Goal: Transaction & Acquisition: Subscribe to service/newsletter

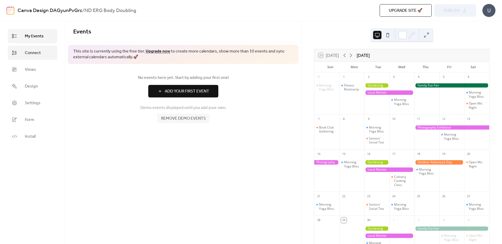
click at [37, 51] on span "Connect" at bounding box center [33, 53] width 16 height 6
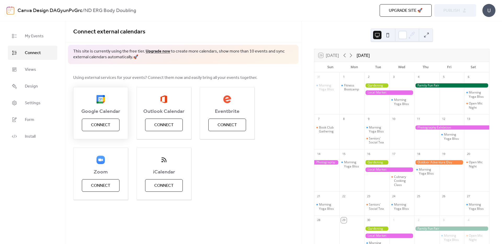
click at [109, 123] on span "Connect" at bounding box center [100, 125] width 19 height 6
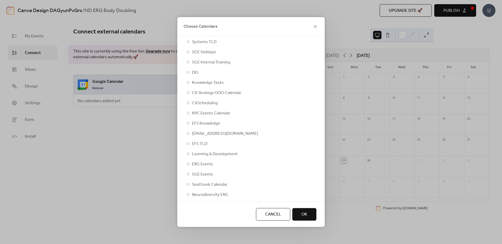
scroll to position [16, 0]
click at [210, 191] on span "Neurodiversity ERG" at bounding box center [210, 192] width 36 height 6
click at [301, 208] on button "OK" at bounding box center [304, 214] width 24 height 13
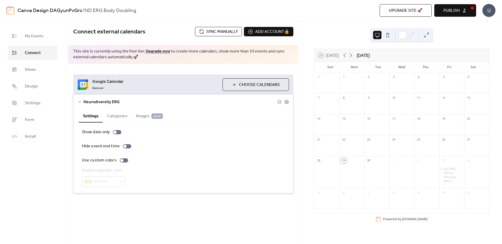
click at [113, 115] on button "Categories" at bounding box center [117, 115] width 29 height 13
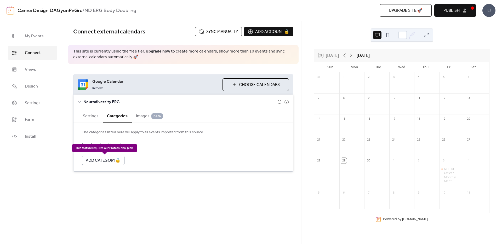
click at [116, 158] on div "Add Category 🔒" at bounding box center [103, 160] width 43 height 9
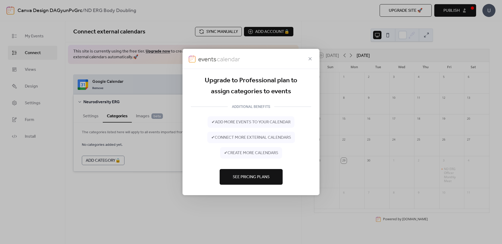
click at [260, 172] on button "See Pricing Plans" at bounding box center [250, 177] width 63 height 16
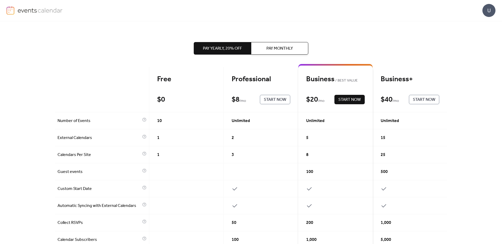
scroll to position [8, 0]
click at [275, 100] on span "Start Now" at bounding box center [275, 100] width 22 height 6
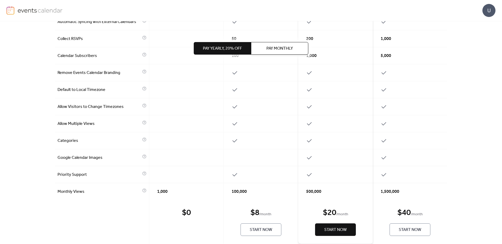
scroll to position [203, 0]
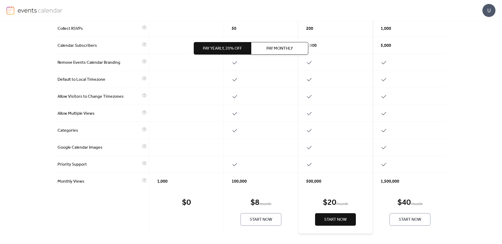
click at [266, 222] on span "Start Now" at bounding box center [260, 220] width 22 height 6
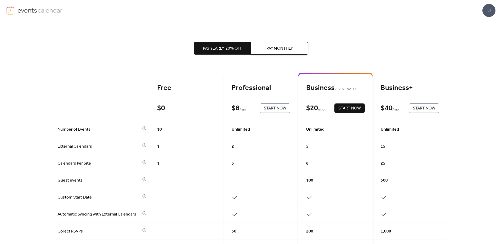
click at [268, 45] on span "Pay Monthly" at bounding box center [279, 48] width 26 height 6
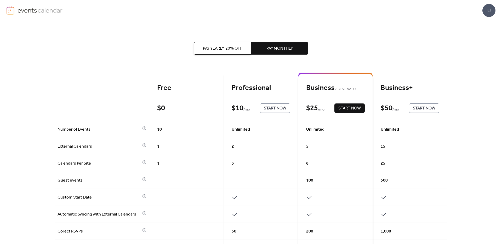
click at [272, 107] on span "Start Now" at bounding box center [275, 108] width 22 height 6
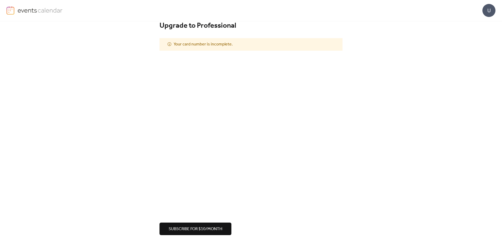
scroll to position [12, 0]
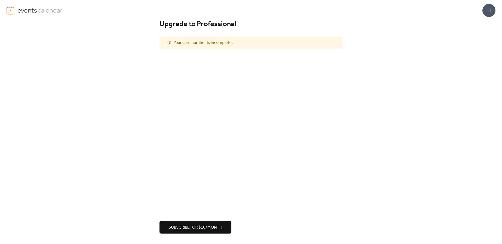
click at [183, 235] on div "Upgrade to Professional Your card number is incomplete. Subscribe for $10/month" at bounding box center [251, 126] width 502 height 235
click at [184, 230] on span "Subscribe for $10/month" at bounding box center [196, 227] width 54 height 6
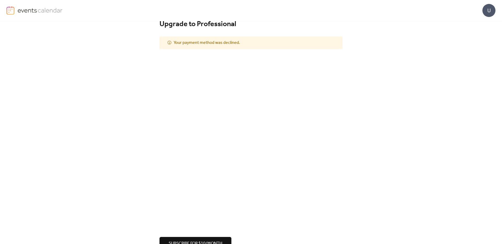
scroll to position [0, 0]
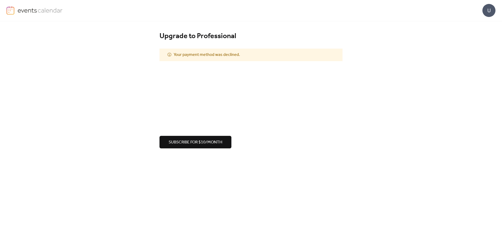
click at [196, 144] on span "Subscribe for $10/month" at bounding box center [196, 142] width 54 height 6
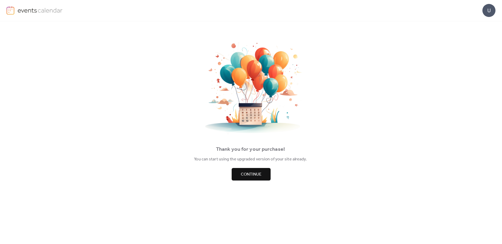
click at [251, 174] on span "Continue" at bounding box center [251, 174] width 21 height 6
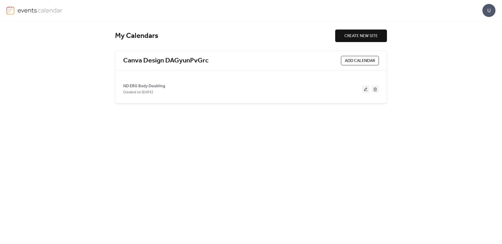
click at [351, 61] on span "ADD CALENDAR" at bounding box center [360, 61] width 30 height 6
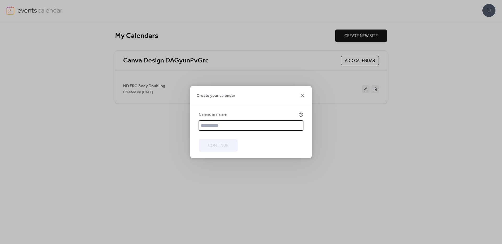
drag, startPoint x: 301, startPoint y: 95, endPoint x: 320, endPoint y: 96, distance: 18.6
click at [301, 95] on icon at bounding box center [302, 95] width 6 height 6
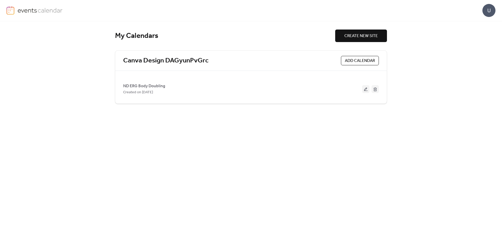
click at [367, 88] on button at bounding box center [365, 89] width 7 height 8
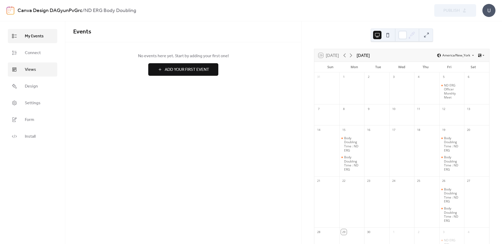
click at [21, 68] on link "Views" at bounding box center [32, 69] width 49 height 14
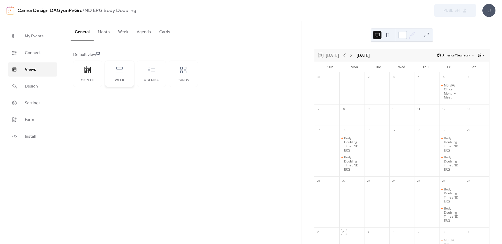
click at [124, 67] on div "Week" at bounding box center [119, 74] width 29 height 26
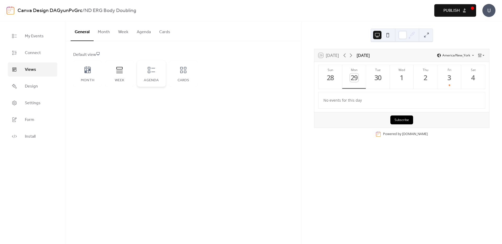
click at [161, 69] on div "Agenda" at bounding box center [151, 74] width 29 height 26
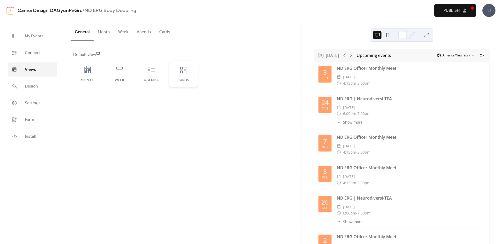
click at [184, 70] on icon at bounding box center [183, 70] width 8 height 8
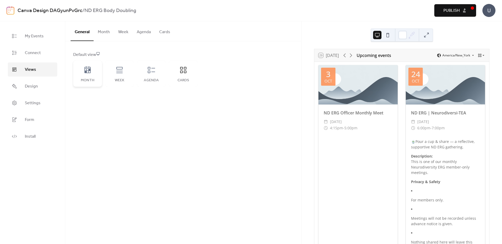
click at [88, 64] on div "Month" at bounding box center [87, 74] width 29 height 26
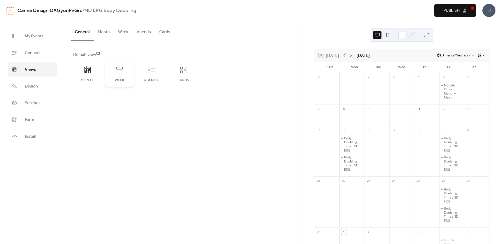
click at [121, 73] on icon at bounding box center [119, 70] width 6 height 6
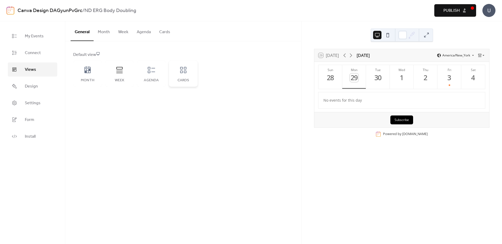
click at [186, 72] on icon at bounding box center [183, 70] width 8 height 8
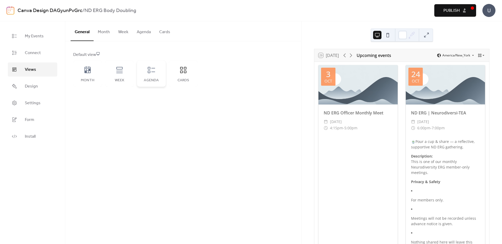
click at [147, 71] on icon at bounding box center [151, 70] width 8 height 8
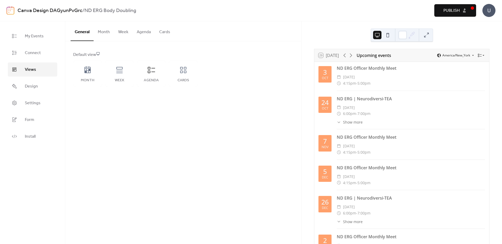
click at [386, 32] on button at bounding box center [387, 35] width 8 height 8
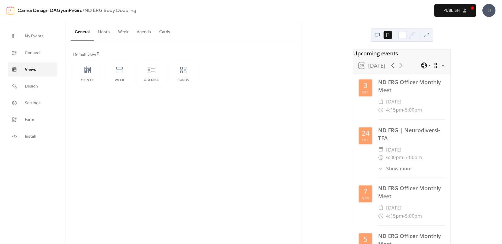
click at [378, 34] on button at bounding box center [377, 35] width 8 height 8
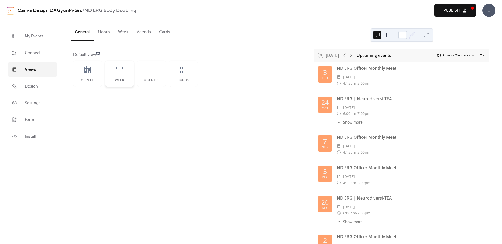
click at [119, 68] on icon at bounding box center [119, 70] width 8 height 8
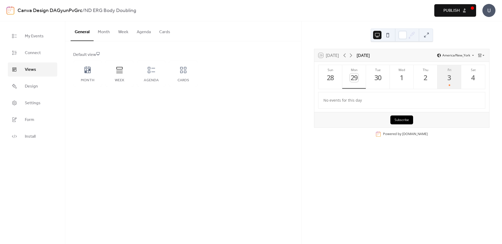
click at [448, 85] on div at bounding box center [449, 85] width 2 height 2
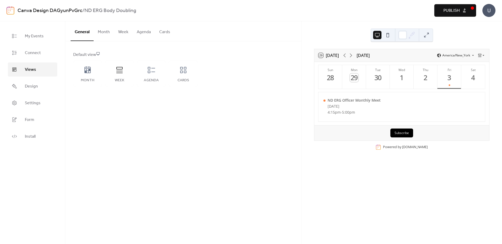
click at [289, 98] on div "General Month Week Agenda Cards Default view Month Week Agenda Cards Disabled E…" at bounding box center [183, 132] width 236 height 223
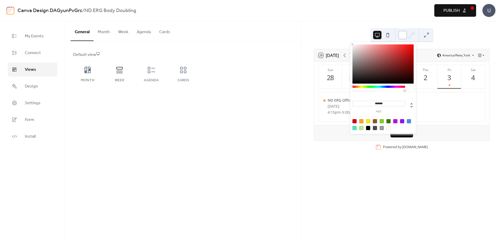
click at [402, 37] on div at bounding box center [402, 35] width 8 height 8
click at [393, 121] on div at bounding box center [395, 121] width 4 height 4
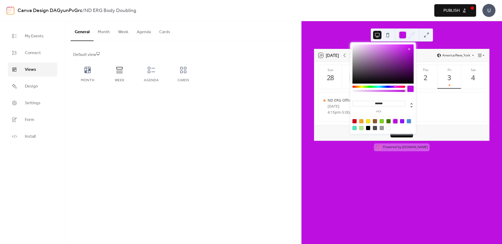
click at [387, 127] on div at bounding box center [388, 128] width 4 height 4
type input "*******"
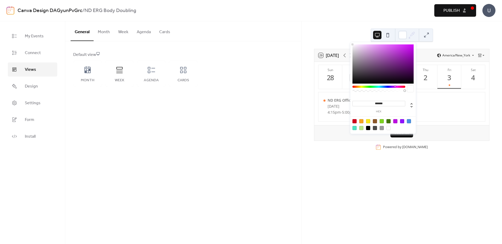
click at [255, 99] on div "General Month Week Agenda Cards Default view Month Week Agenda Cards Disabled E…" at bounding box center [183, 132] width 236 height 223
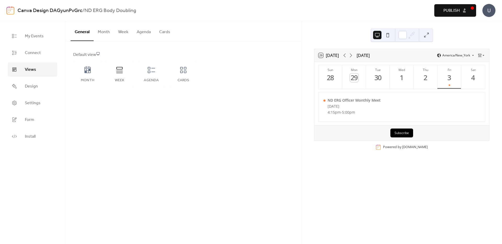
click at [389, 35] on button at bounding box center [387, 35] width 8 height 8
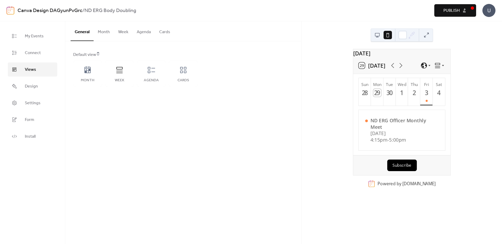
click at [376, 34] on button at bounding box center [377, 35] width 8 height 8
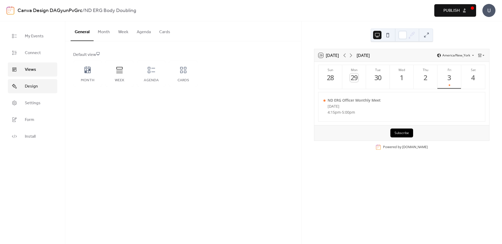
click at [28, 87] on span "Design" at bounding box center [31, 86] width 13 height 6
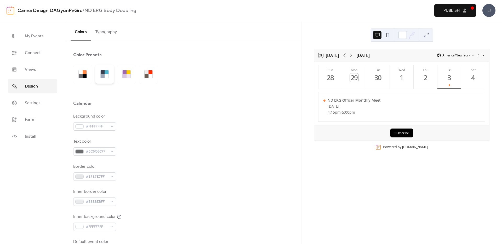
click at [105, 73] on div at bounding box center [107, 72] width 4 height 4
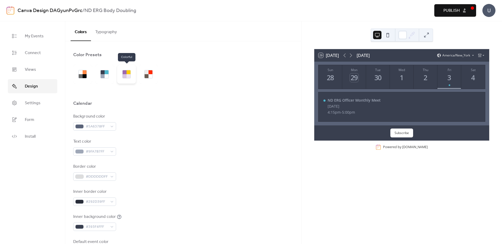
click at [120, 73] on div at bounding box center [126, 74] width 19 height 19
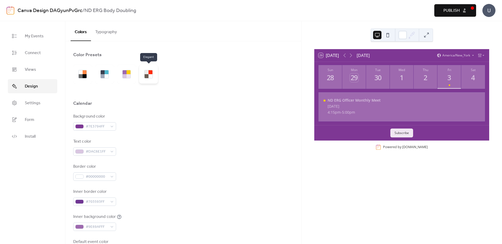
click at [150, 76] on div at bounding box center [150, 76] width 4 height 4
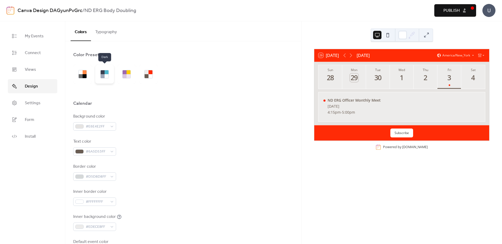
drag, startPoint x: 100, startPoint y: 75, endPoint x: 98, endPoint y: 75, distance: 2.6
click at [100, 75] on div at bounding box center [104, 74] width 19 height 19
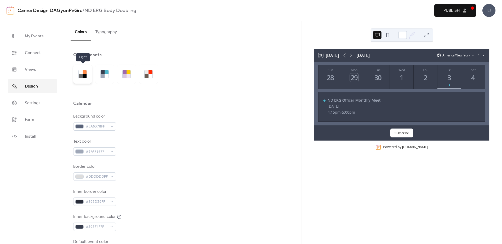
click at [86, 74] on div at bounding box center [82, 74] width 8 height 8
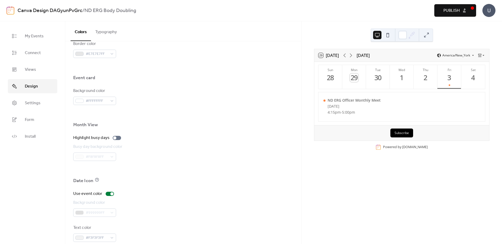
scroll to position [304, 0]
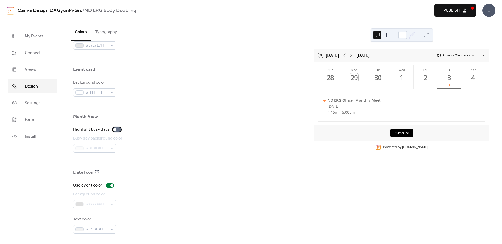
click at [115, 129] on div at bounding box center [114, 129] width 3 height 3
click at [115, 129] on div at bounding box center [117, 129] width 8 height 4
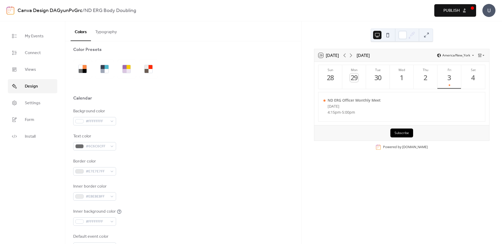
scroll to position [0, 0]
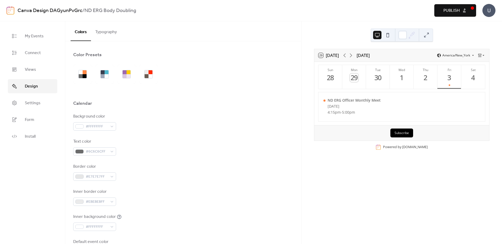
click at [109, 27] on button "Typography" at bounding box center [106, 30] width 30 height 19
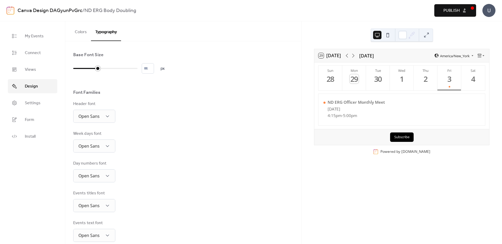
type input "**"
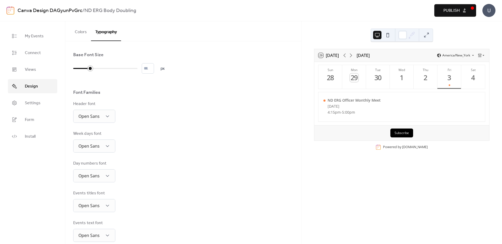
drag, startPoint x: 75, startPoint y: 68, endPoint x: 88, endPoint y: 69, distance: 12.3
click at [88, 69] on div at bounding box center [90, 68] width 5 height 5
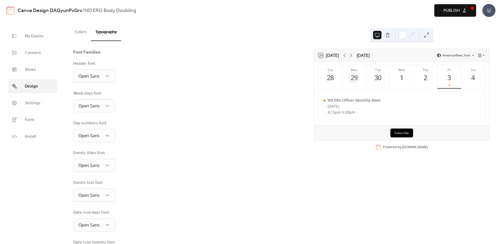
scroll to position [39, 0]
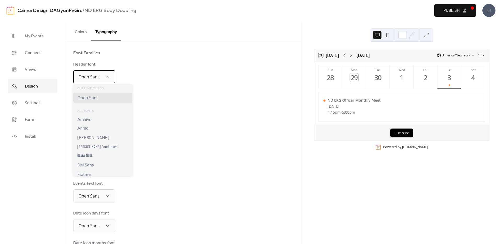
click at [102, 80] on div "Open Sans" at bounding box center [94, 76] width 42 height 13
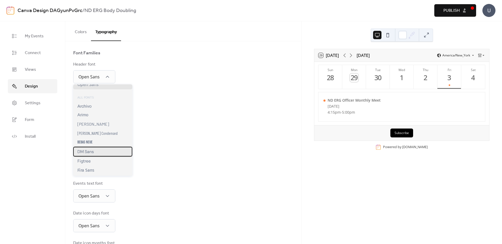
click at [89, 150] on span "DM Sans" at bounding box center [85, 151] width 16 height 5
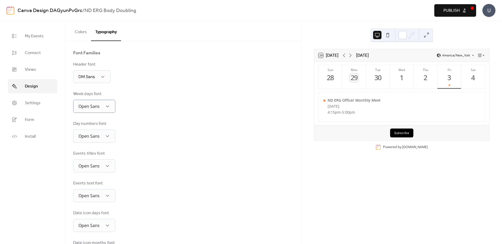
click at [161, 114] on div "Base Font Size ** px Font Families Header font DM Sans Week days font Open Sans…" at bounding box center [183, 136] width 220 height 249
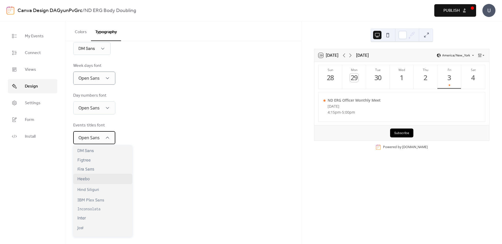
scroll to position [86, 0]
click at [98, 160] on div "Figtree" at bounding box center [102, 158] width 59 height 9
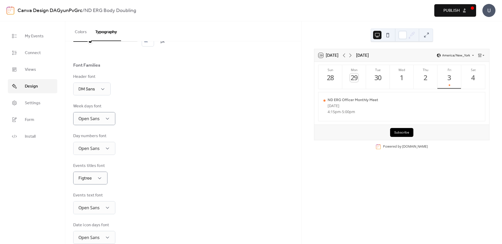
scroll to position [0, 0]
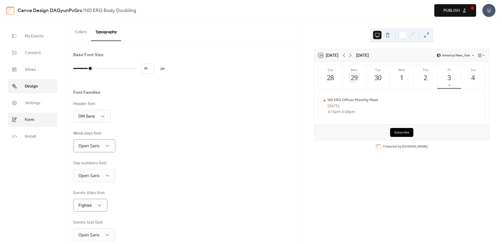
click at [19, 119] on link "Form" at bounding box center [32, 120] width 49 height 14
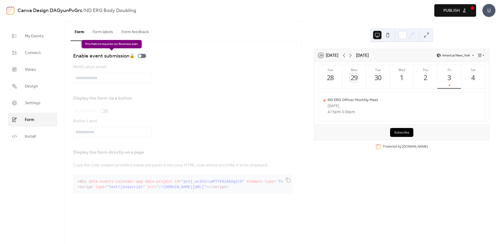
click at [140, 57] on div "Enable event submission 🔒" at bounding box center [110, 56] width 75 height 8
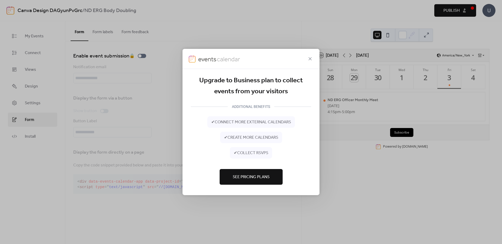
click at [140, 57] on div "Upgrade to Business plan to collect events from your visitors ADDITIONAL BENEFI…" at bounding box center [251, 122] width 502 height 244
click at [139, 62] on div "Upgrade to Business plan to collect events from your visitors ADDITIONAL BENEFI…" at bounding box center [251, 122] width 502 height 244
click at [310, 59] on icon at bounding box center [309, 58] width 3 height 3
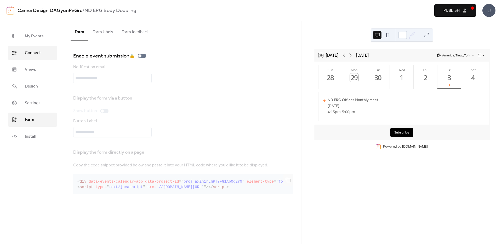
click at [35, 50] on span "Connect" at bounding box center [33, 53] width 16 height 6
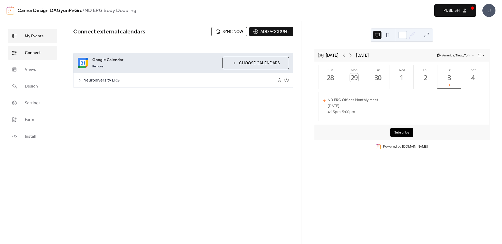
click at [35, 38] on span "My Events" at bounding box center [34, 36] width 19 height 6
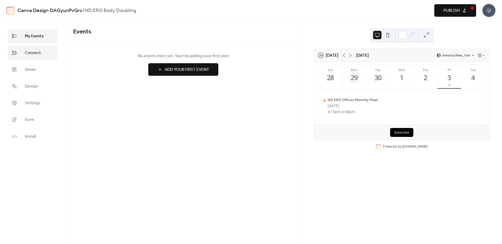
click at [32, 50] on span "Connect" at bounding box center [33, 53] width 16 height 6
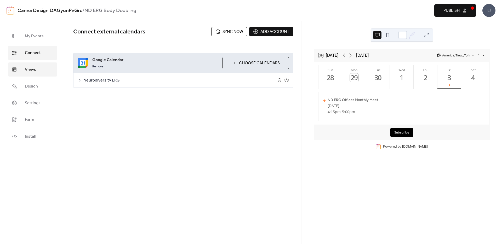
click at [31, 65] on link "Views" at bounding box center [32, 69] width 49 height 14
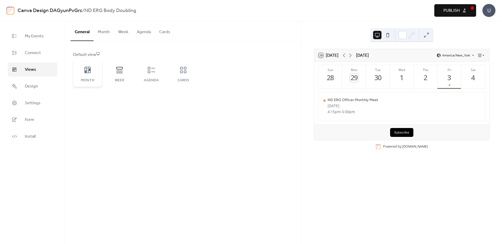
click at [101, 73] on div "Month" at bounding box center [87, 74] width 29 height 26
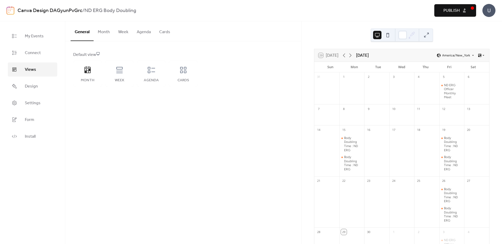
click at [375, 142] on div at bounding box center [376, 153] width 25 height 41
click at [375, 148] on div at bounding box center [376, 153] width 25 height 41
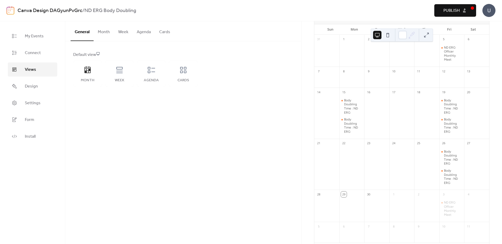
scroll to position [45, 0]
click at [350, 115] on div "Body Doubling Time : ND ERG" at bounding box center [353, 118] width 18 height 16
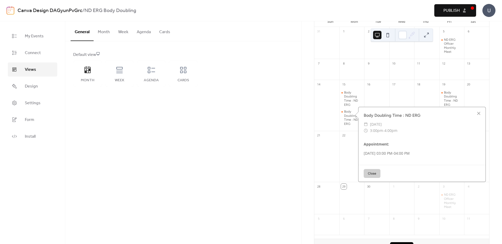
click at [339, 155] on div at bounding box center [326, 159] width 25 height 41
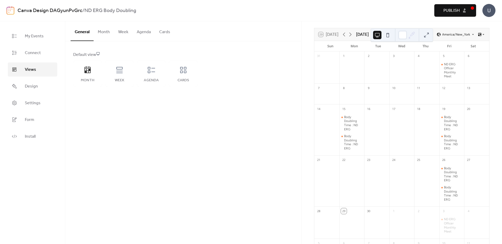
scroll to position [0, 0]
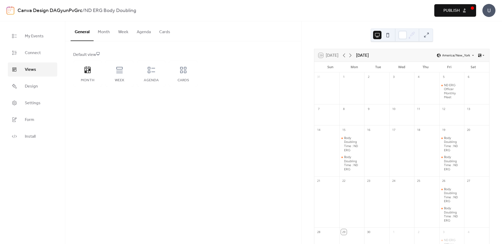
click at [242, 126] on div "General Month Week Agenda Cards Default view Month Week Agenda Cards Disabled E…" at bounding box center [183, 132] width 236 height 223
click at [35, 136] on span "Install" at bounding box center [30, 136] width 11 height 6
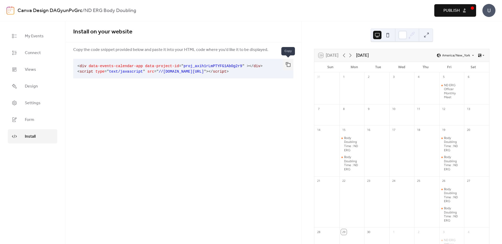
click at [287, 66] on button "button" at bounding box center [288, 64] width 10 height 11
click at [287, 65] on button "button" at bounding box center [288, 64] width 10 height 11
click at [43, 42] on link "My Events" at bounding box center [32, 36] width 49 height 14
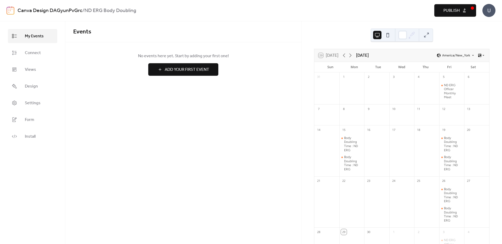
click at [179, 71] on span "Add Your First Event" at bounding box center [187, 70] width 44 height 6
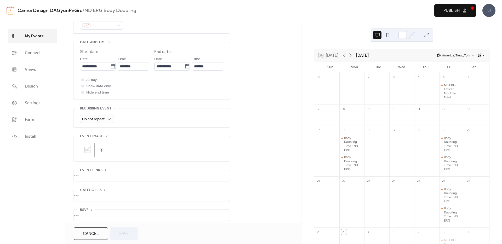
scroll to position [164, 0]
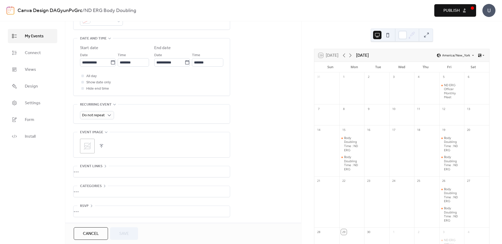
click at [102, 173] on div "•••" at bounding box center [151, 171] width 156 height 11
click at [102, 166] on div "Event links" at bounding box center [92, 166] width 31 height 6
click at [106, 184] on icon at bounding box center [104, 186] width 4 height 4
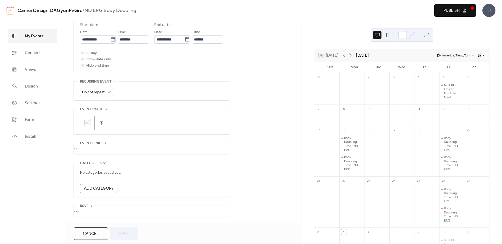
click at [104, 193] on button "Add Category" at bounding box center [98, 188] width 37 height 9
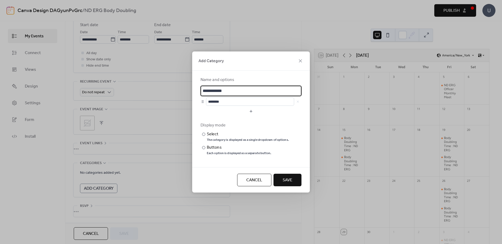
click at [260, 180] on span "Cancel" at bounding box center [254, 180] width 16 height 6
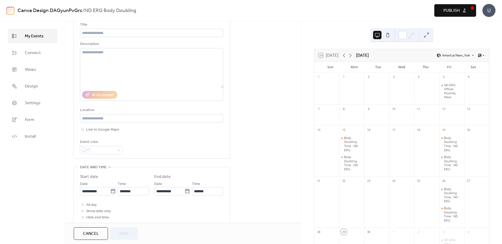
scroll to position [0, 0]
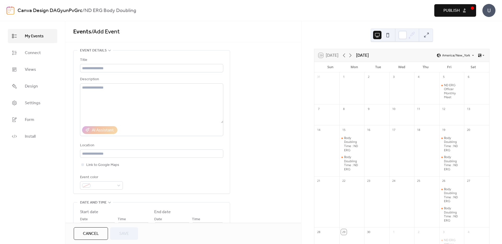
click at [463, 3] on div "Canva Design DAGyunPvGrc / ND ERG Body Doubling Preview Publish U" at bounding box center [251, 10] width 489 height 21
click at [464, 6] on button "Publish" at bounding box center [455, 10] width 42 height 13
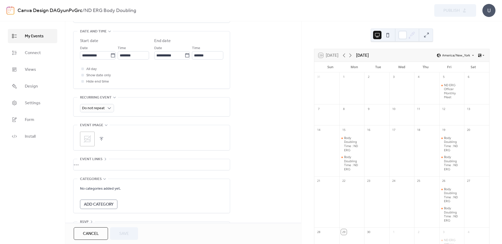
scroll to position [187, 0]
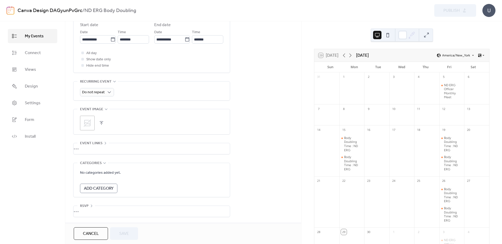
click at [87, 231] on span "Cancel" at bounding box center [91, 234] width 16 height 6
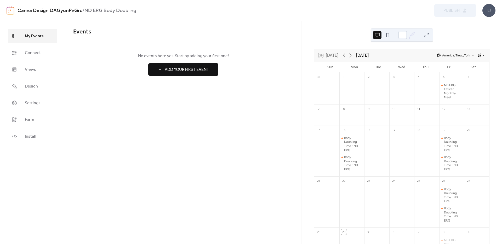
click at [449, 11] on div "Preview Publish" at bounding box center [381, 10] width 189 height 13
click at [495, 9] on div "U" at bounding box center [488, 10] width 13 height 13
drag, startPoint x: 291, startPoint y: 113, endPoint x: 339, endPoint y: 125, distance: 49.2
click at [291, 114] on div "Events No events here yet. Start by adding your first one! Add Your First Event…" at bounding box center [183, 132] width 236 height 223
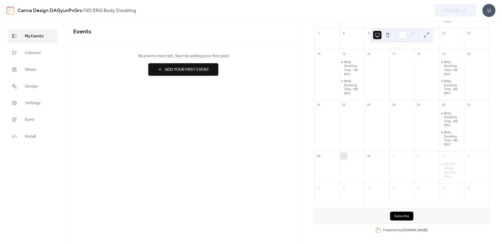
click at [402, 217] on button "Subscribe" at bounding box center [401, 216] width 23 height 9
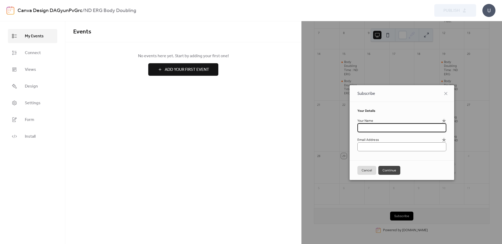
click at [364, 170] on button "Cancel" at bounding box center [366, 170] width 19 height 9
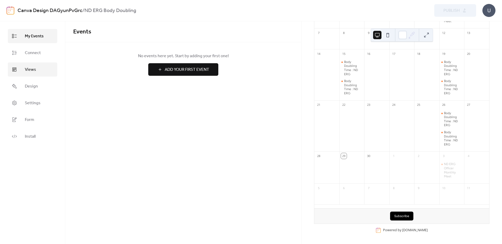
click at [21, 67] on link "Views" at bounding box center [32, 69] width 49 height 14
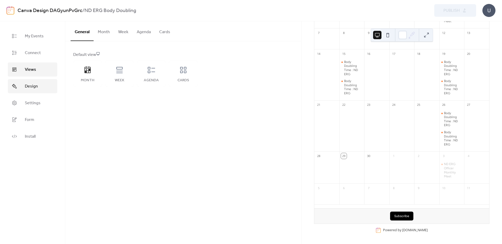
click at [26, 81] on link "Design" at bounding box center [32, 86] width 49 height 14
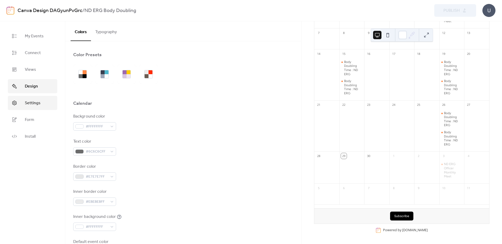
click at [28, 102] on span "Settings" at bounding box center [33, 103] width 16 height 6
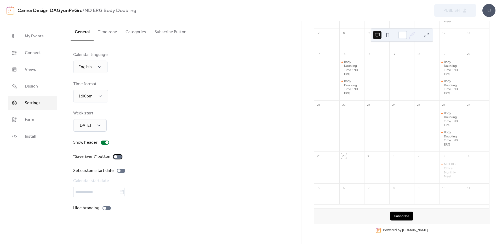
click at [116, 157] on div at bounding box center [117, 157] width 8 height 4
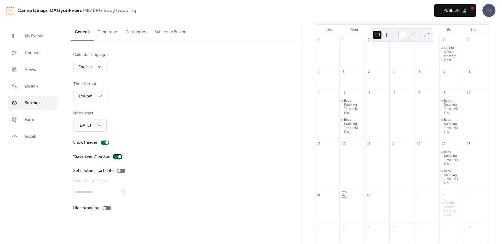
scroll to position [45, 0]
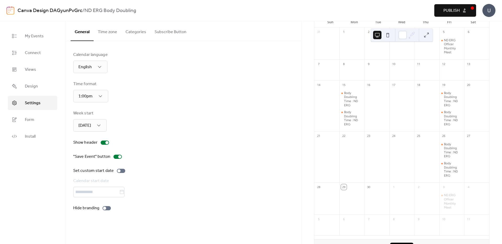
click at [346, 187] on div "29" at bounding box center [344, 187] width 6 height 6
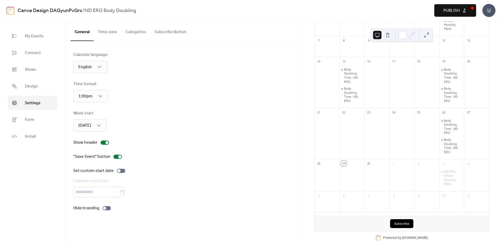
scroll to position [76, 0]
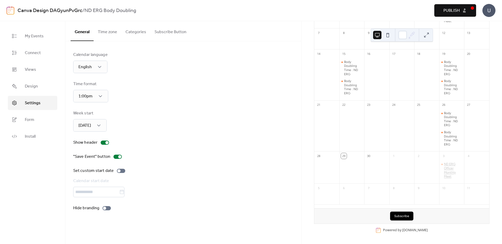
click at [447, 165] on div "ND ERG Officer Monthly Meet" at bounding box center [453, 170] width 18 height 16
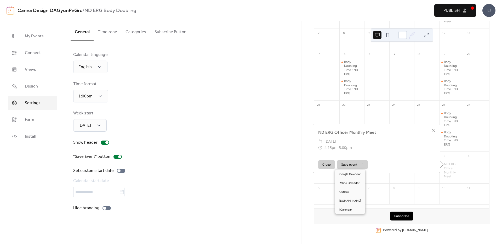
click at [360, 165] on button "Save event" at bounding box center [352, 164] width 31 height 9
click at [393, 162] on div "Close Save event" at bounding box center [376, 164] width 127 height 17
click at [431, 131] on div at bounding box center [432, 130] width 7 height 7
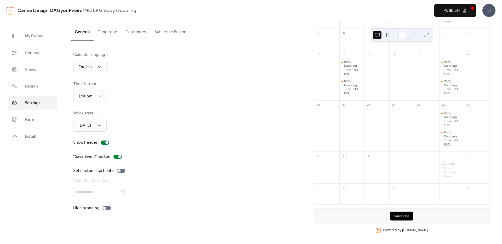
click at [444, 164] on div "ND ERG Officer Monthly Meet" at bounding box center [453, 170] width 18 height 16
click at [428, 130] on div at bounding box center [428, 129] width 7 height 7
click at [106, 32] on button "Time zone" at bounding box center [108, 30] width 28 height 19
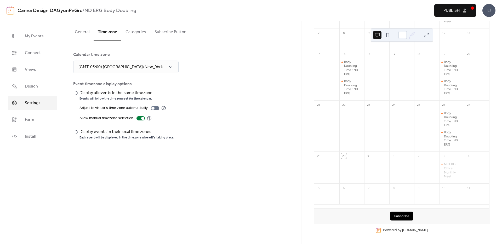
click at [150, 31] on button "Subscribe Button" at bounding box center [170, 30] width 40 height 19
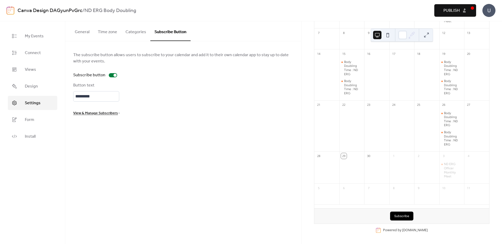
click at [129, 32] on button "Categories" at bounding box center [135, 30] width 29 height 19
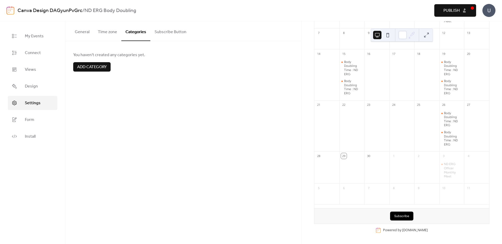
click at [103, 61] on div at bounding box center [183, 60] width 220 height 4
click at [102, 64] on span "Add category" at bounding box center [92, 67] width 30 height 6
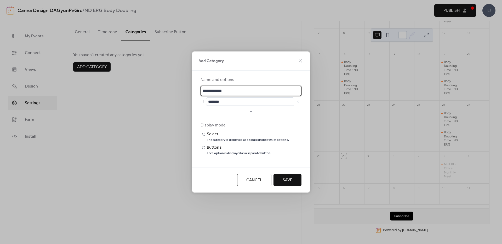
click at [239, 89] on input "**********" at bounding box center [250, 91] width 101 height 10
click at [232, 100] on input "********" at bounding box center [250, 101] width 88 height 8
click at [306, 59] on div "Add Category" at bounding box center [251, 60] width 118 height 19
click at [302, 60] on icon at bounding box center [300, 61] width 6 height 6
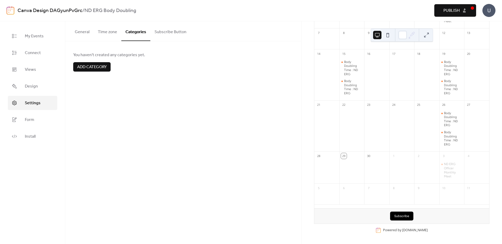
click at [90, 32] on button "General" at bounding box center [82, 30] width 23 height 19
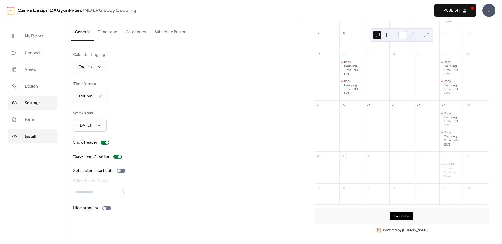
click at [41, 141] on link "Install" at bounding box center [32, 136] width 49 height 14
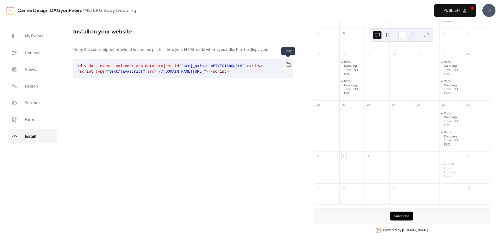
click at [287, 64] on button "button" at bounding box center [288, 64] width 10 height 11
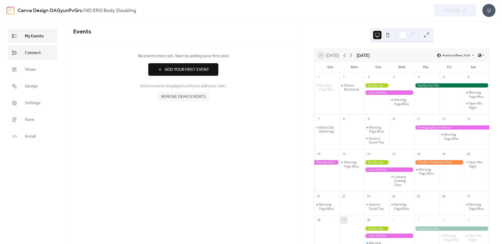
click at [34, 50] on span "Connect" at bounding box center [33, 53] width 16 height 6
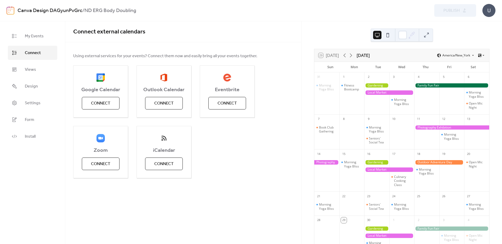
click at [71, 9] on link "Canva Design DAGyunPvGrc" at bounding box center [50, 11] width 65 height 10
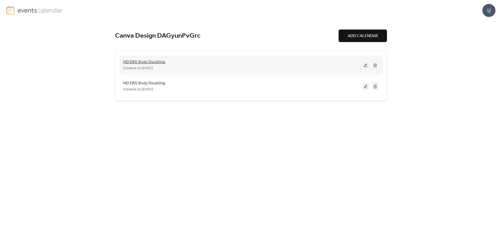
click at [146, 61] on span "ND ERG Body Doubling" at bounding box center [144, 62] width 42 height 6
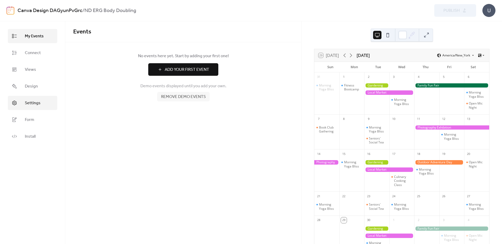
click at [43, 99] on link "Settings" at bounding box center [32, 103] width 49 height 14
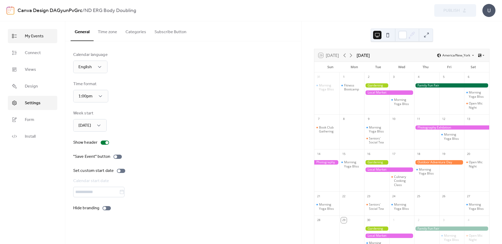
click at [34, 38] on span "My Events" at bounding box center [34, 36] width 19 height 6
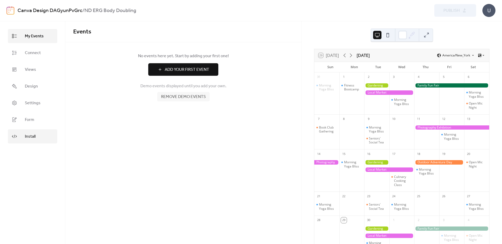
click at [34, 131] on link "Install" at bounding box center [32, 136] width 49 height 14
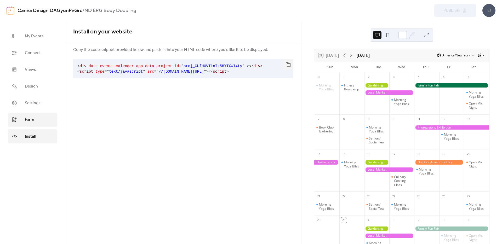
click at [33, 121] on span "Form" at bounding box center [29, 120] width 9 height 6
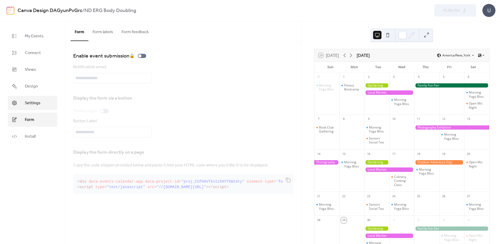
click at [37, 104] on span "Settings" at bounding box center [33, 103] width 16 height 6
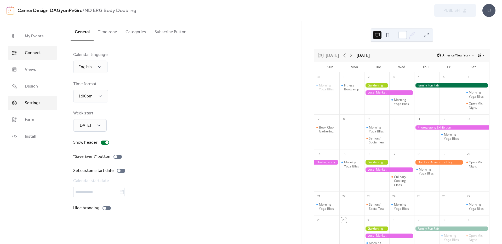
click at [27, 54] on span "Connect" at bounding box center [33, 53] width 16 height 6
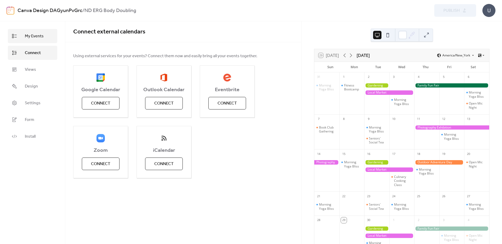
click at [38, 36] on span "My Events" at bounding box center [34, 36] width 19 height 6
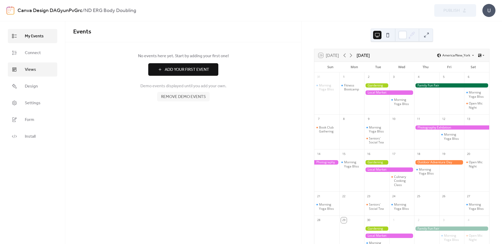
click at [29, 72] on span "Views" at bounding box center [30, 70] width 11 height 6
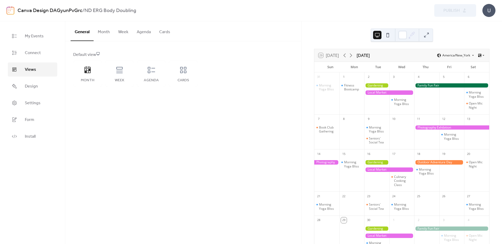
click at [56, 12] on link "Canva Design DAGyunPvGrc" at bounding box center [50, 11] width 65 height 10
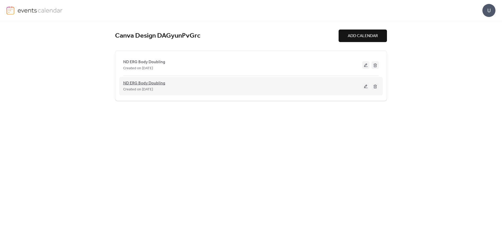
click at [142, 84] on span "ND ERG Body Doubling" at bounding box center [144, 83] width 42 height 6
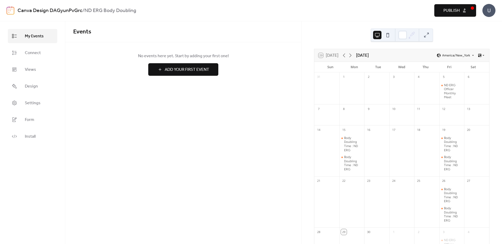
click at [465, 11] on button "Publish" at bounding box center [455, 10] width 42 height 13
click at [428, 32] on button at bounding box center [426, 35] width 8 height 8
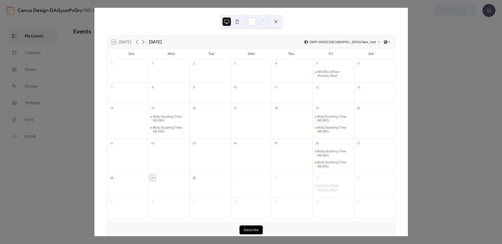
click at [329, 26] on div "29 [DATE] [DATE] (GMT-05:00) [GEOGRAPHIC_DATA]/New_York Sun Mon Tue Wed Thu Fri…" at bounding box center [250, 122] width 313 height 228
click at [308, 25] on div "29 [DATE] [DATE] (GMT-05:00) [GEOGRAPHIC_DATA]/New_York Sun Mon Tue Wed Thu Fri…" at bounding box center [250, 122] width 313 height 228
click at [408, 32] on div "29 [DATE] [DATE] (GMT-05:00) [GEOGRAPHIC_DATA]/New_York Sun Mon Tue Wed Thu Fri…" at bounding box center [251, 122] width 314 height 228
click at [384, 42] on icon at bounding box center [385, 41] width 3 height 3
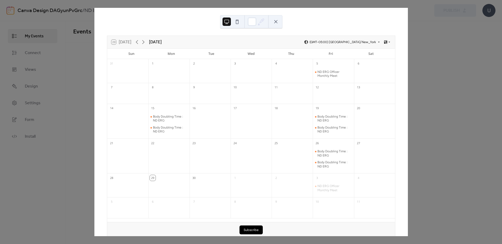
click at [408, 51] on div "29 [DATE] [DATE] (GMT-05:00) [GEOGRAPHIC_DATA]/New_York Sun Mon Tue Wed Thu Fri…" at bounding box center [251, 122] width 314 height 228
click at [274, 19] on button at bounding box center [275, 22] width 8 height 8
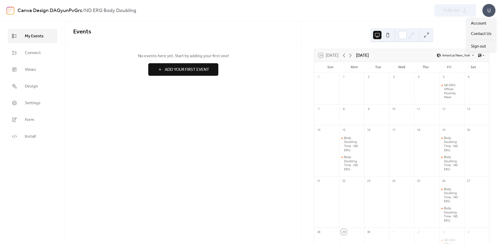
click at [492, 8] on div "U" at bounding box center [488, 10] width 13 height 13
click at [210, 104] on div "Events No events here yet. Start by adding your first one! Add Your First Event…" at bounding box center [183, 132] width 236 height 223
click at [34, 134] on span "Install" at bounding box center [30, 136] width 11 height 6
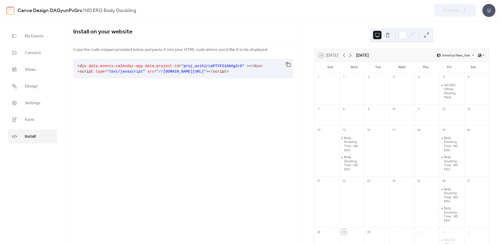
click at [462, 13] on div "Preview Publish" at bounding box center [381, 10] width 189 height 13
click at [485, 9] on div "U" at bounding box center [488, 10] width 13 height 13
click at [478, 22] on span "Account" at bounding box center [478, 23] width 15 height 6
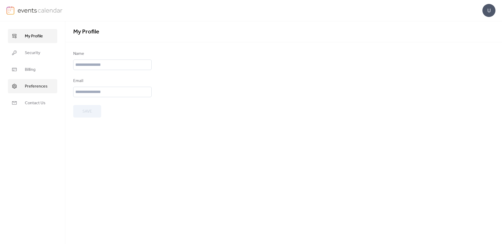
click at [37, 82] on link "Preferences" at bounding box center [32, 86] width 49 height 14
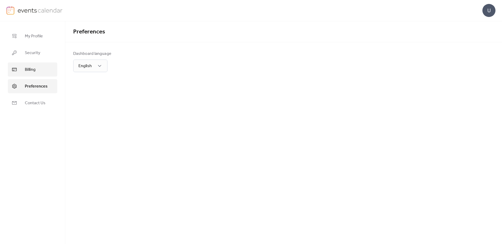
click at [35, 70] on span "Billing" at bounding box center [30, 70] width 11 height 6
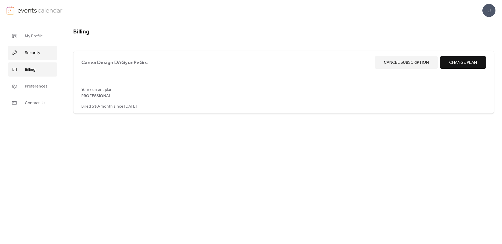
click at [36, 58] on link "Security" at bounding box center [32, 53] width 49 height 14
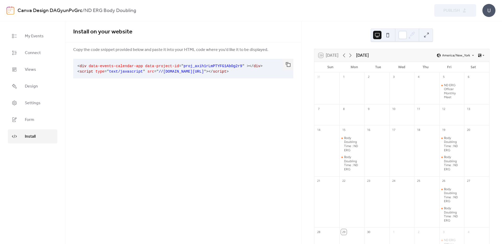
click at [108, 51] on span "Copy the code snippet provided below and paste it into your HTML code where you…" at bounding box center [170, 50] width 195 height 6
click at [288, 64] on button "button" at bounding box center [288, 64] width 10 height 11
click at [287, 66] on button "button" at bounding box center [288, 64] width 10 height 11
click at [235, 96] on div "Install on your website Copy the code snippet provided below and paste it into …" at bounding box center [183, 132] width 236 height 223
